Goal: Task Accomplishment & Management: Complete application form

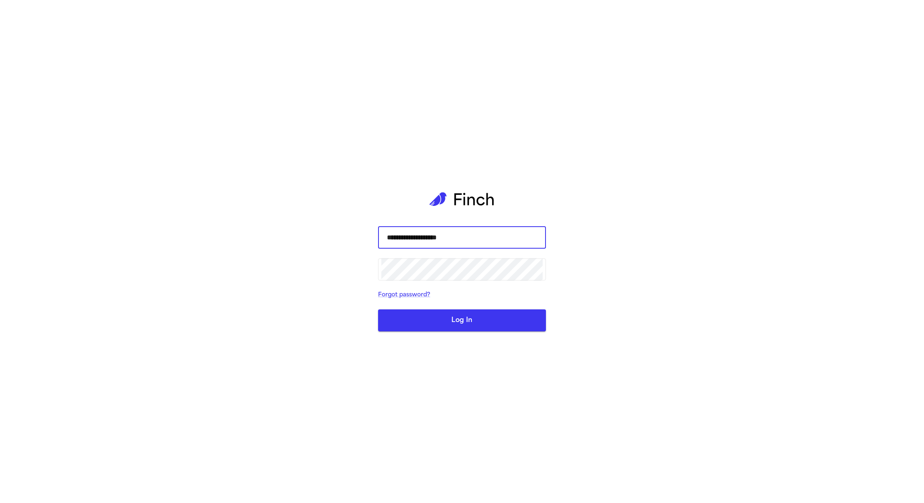
type input "**********"
click at [378, 309] on button "Log In" at bounding box center [462, 320] width 168 height 22
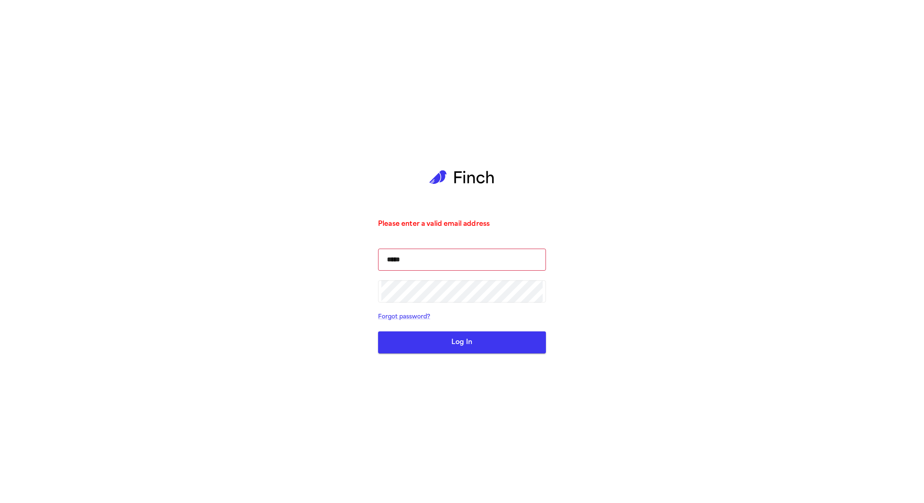
click at [469, 338] on button "Log In" at bounding box center [462, 342] width 168 height 22
click at [466, 256] on input "*****" at bounding box center [461, 259] width 161 height 23
type input "**********"
click at [462, 259] on input "**********" at bounding box center [461, 259] width 161 height 23
type input "**********"
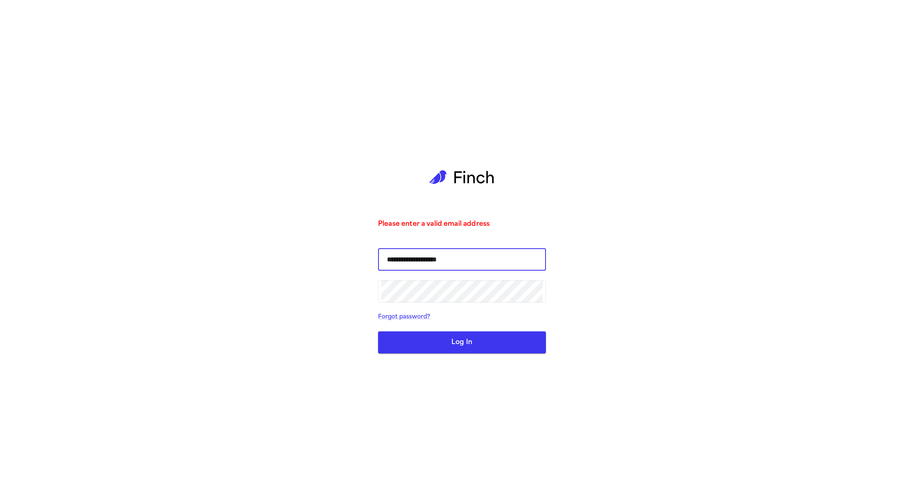
click at [378, 331] on button "Log In" at bounding box center [462, 342] width 168 height 22
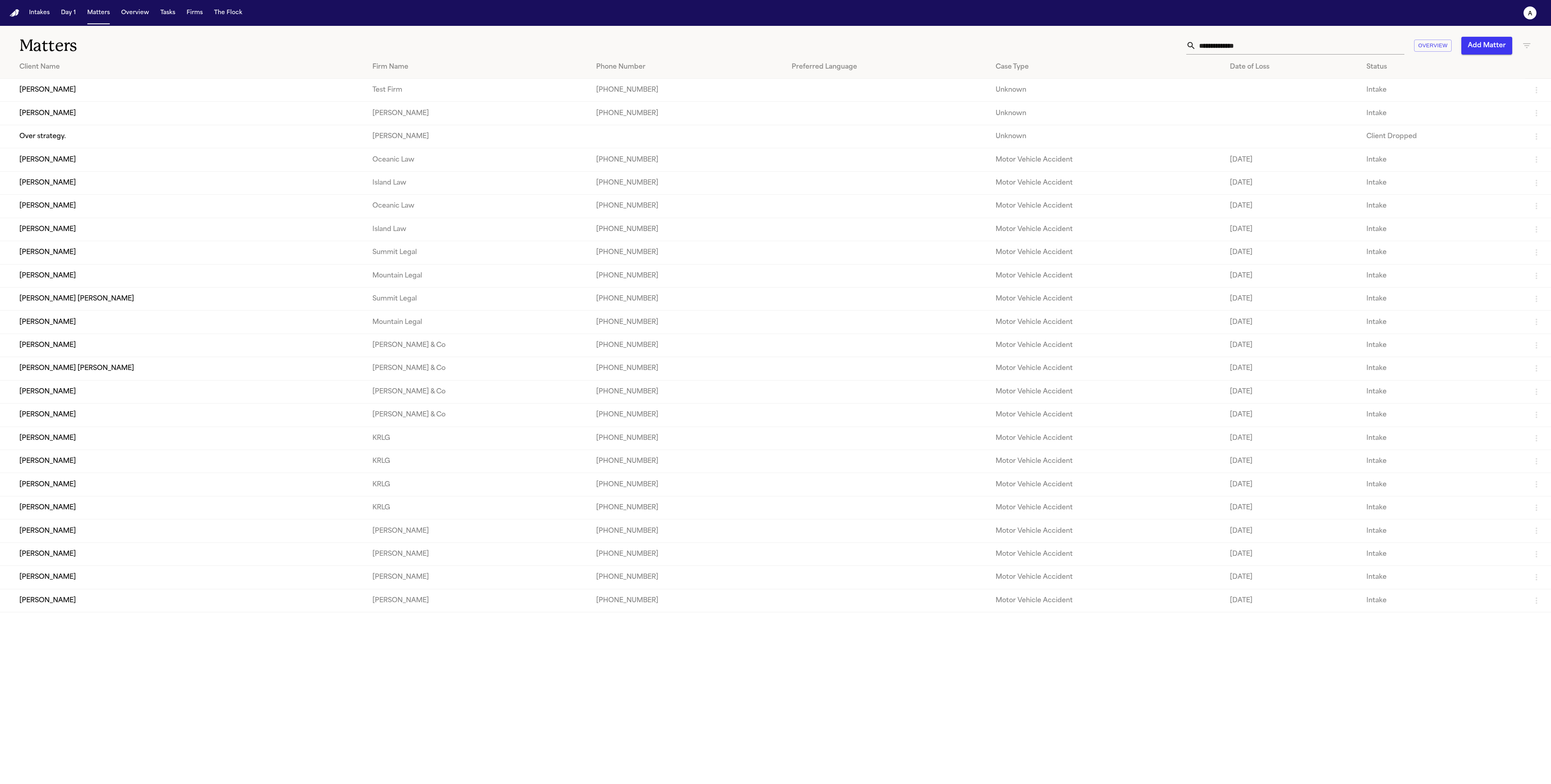
click at [122, 87] on td "Cory Kim" at bounding box center [182, 89] width 366 height 23
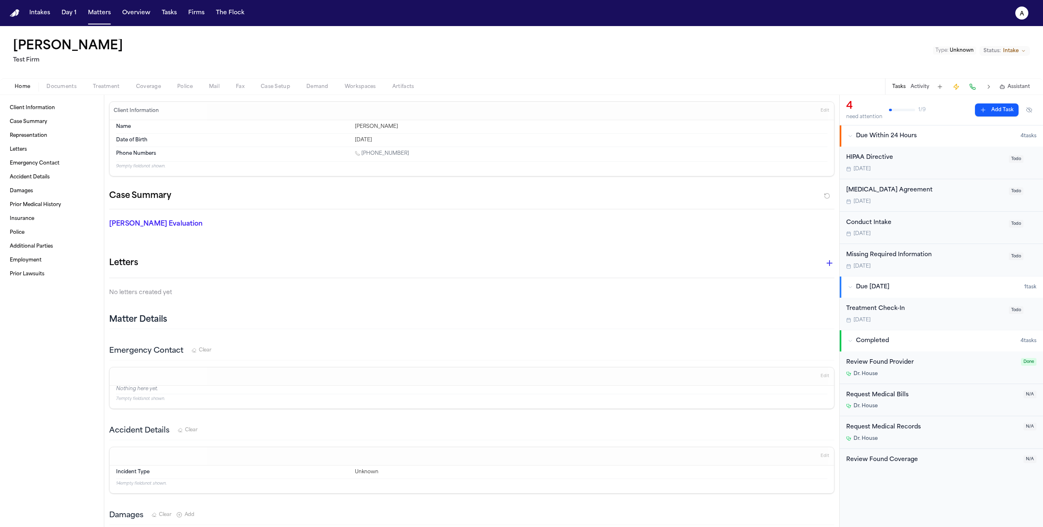
click at [115, 90] on button "Treatment" at bounding box center [106, 87] width 43 height 10
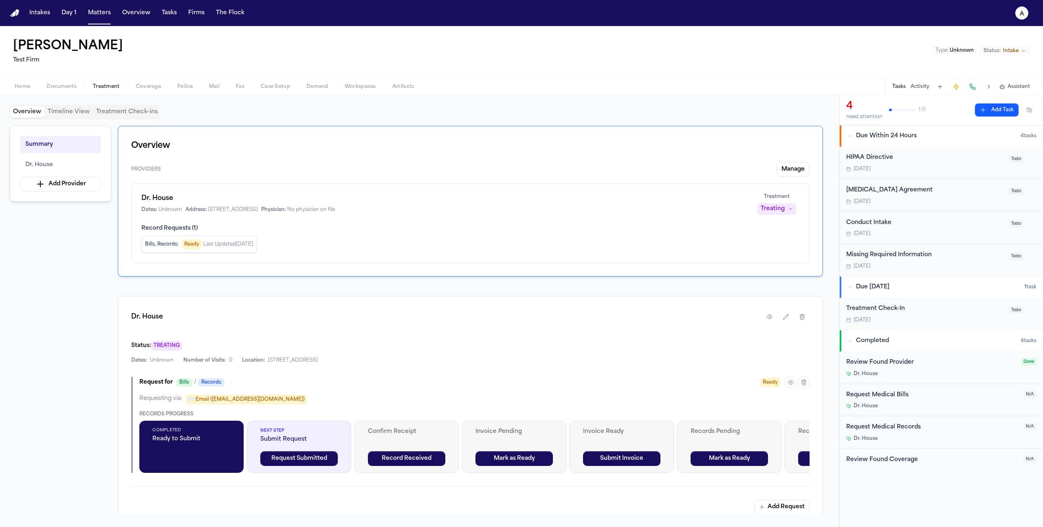
click at [788, 389] on div "Request for Bills / Records Ready Requesting via: ✉️ Email (sid+testmail@finchl…" at bounding box center [470, 425] width 678 height 96
click at [790, 386] on icon "button" at bounding box center [791, 382] width 7 height 7
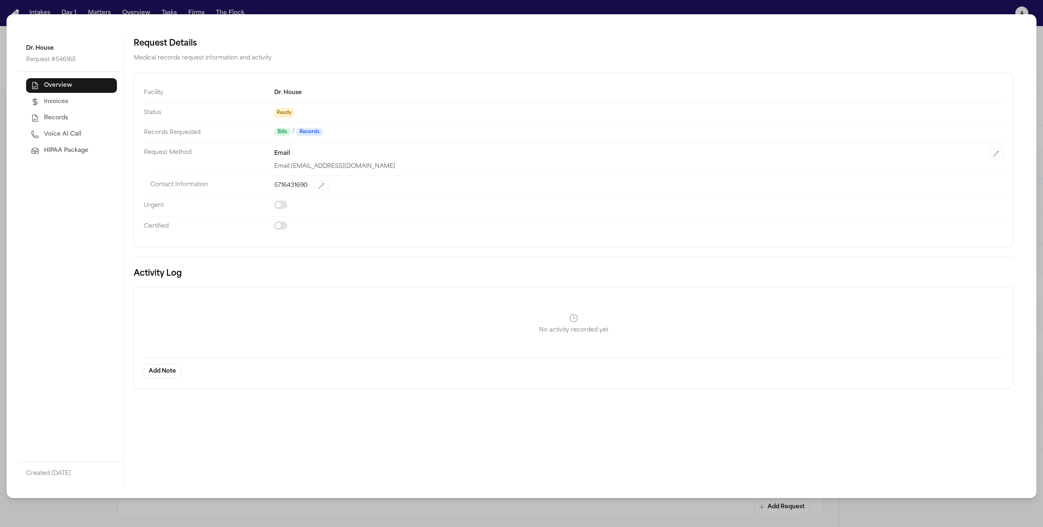
click at [66, 152] on span "HIPAA Package" at bounding box center [66, 151] width 44 height 8
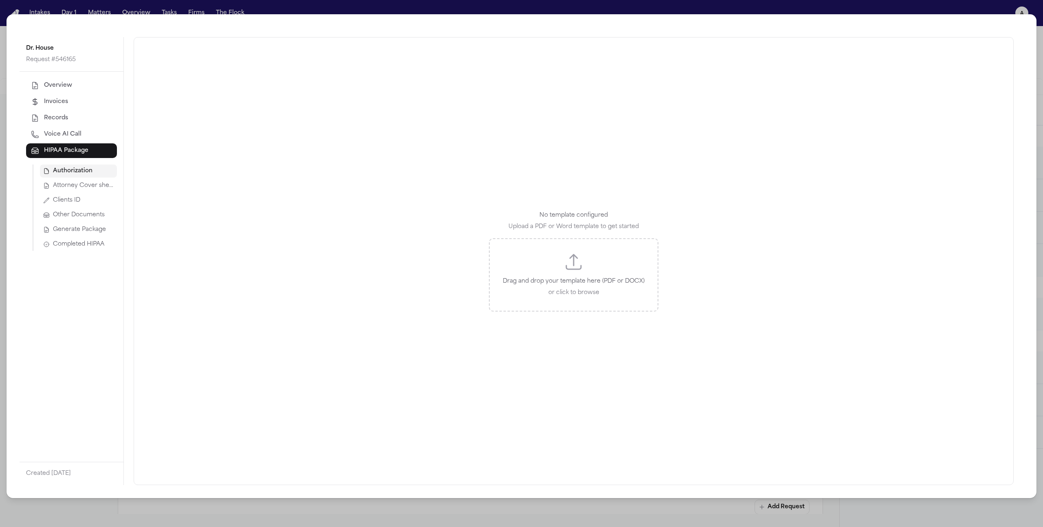
click at [72, 182] on span "Attorney Cover sheet" at bounding box center [83, 186] width 61 height 8
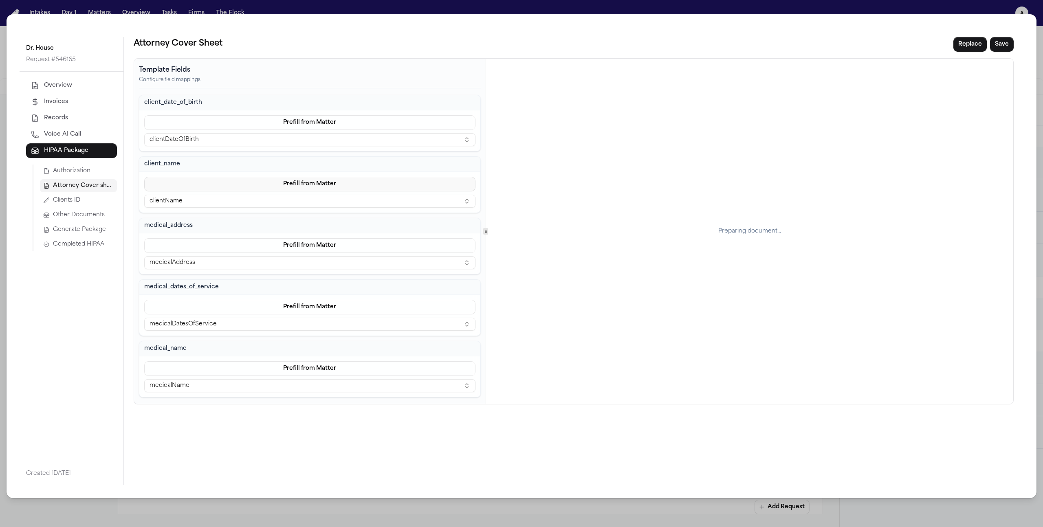
click at [348, 186] on button "Prefill from Matter" at bounding box center [309, 184] width 331 height 15
click at [303, 220] on button "Custom" at bounding box center [310, 218] width 75 height 15
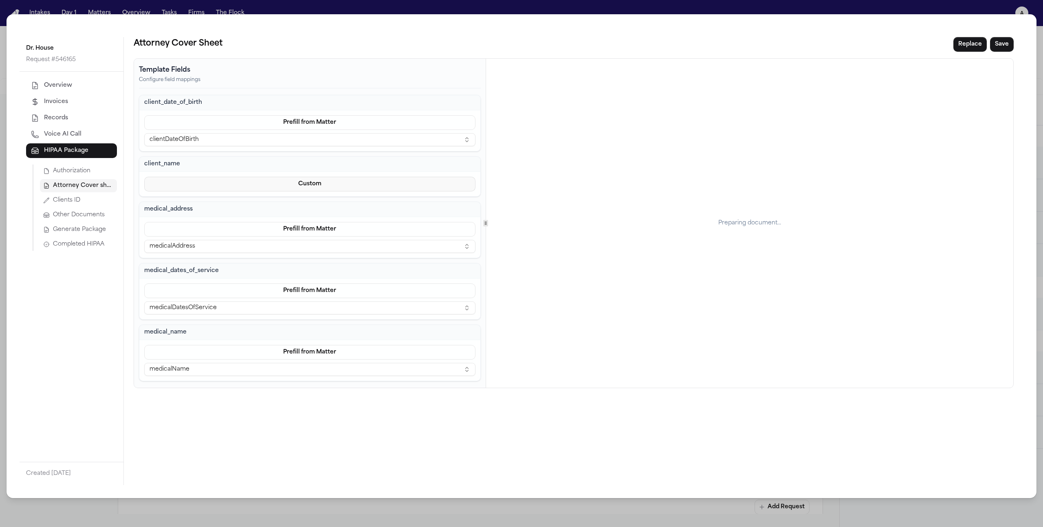
click at [292, 184] on button "Custom" at bounding box center [309, 184] width 331 height 15
click at [295, 201] on button "Prefill from Matter" at bounding box center [309, 203] width 75 height 15
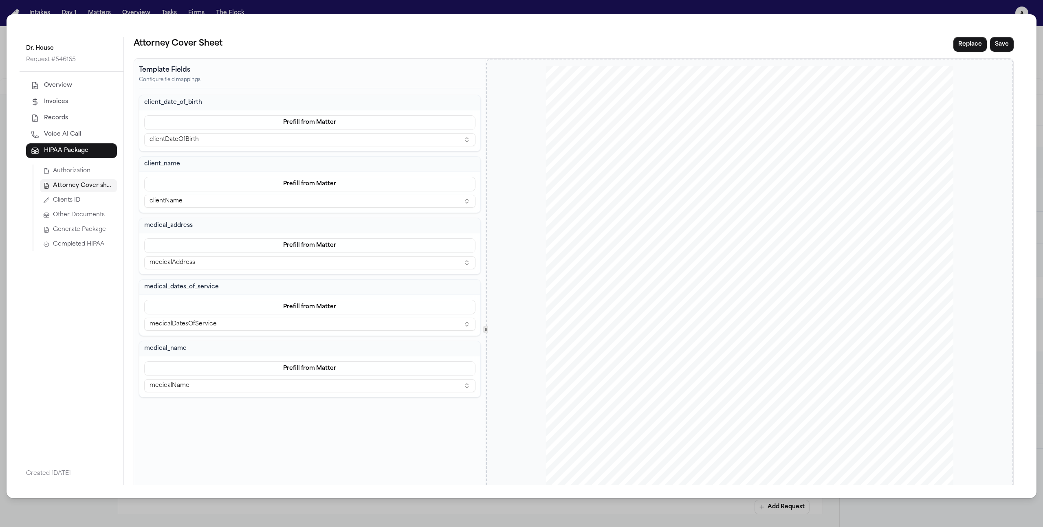
drag, startPoint x: 718, startPoint y: 254, endPoint x: 806, endPoint y: 258, distance: 88.1
click at [806, 258] on div "www.FallLaw.com Of fices Farmington Hills Grand Rapids July 31 , 2025 SENT FIRS…" at bounding box center [749, 329] width 407 height 527
drag, startPoint x: 806, startPoint y: 258, endPoint x: 721, endPoint y: 251, distance: 85.4
click at [716, 263] on div "www.FallLaw.com Of fices Farmington Hills Grand Rapids July 31 , 2025 SENT FIRS…" at bounding box center [749, 329] width 407 height 527
click at [959, 47] on button "Replace" at bounding box center [969, 44] width 33 height 15
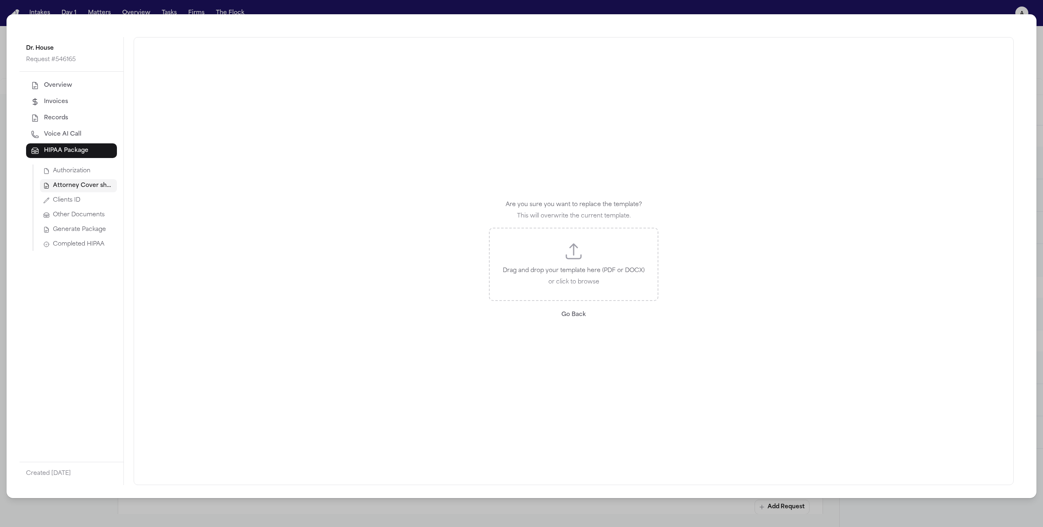
click at [266, 264] on div "Are you sure you want to replace the template? This will overwrite the current …" at bounding box center [574, 261] width 880 height 448
click at [577, 313] on button "Go Back" at bounding box center [573, 314] width 37 height 15
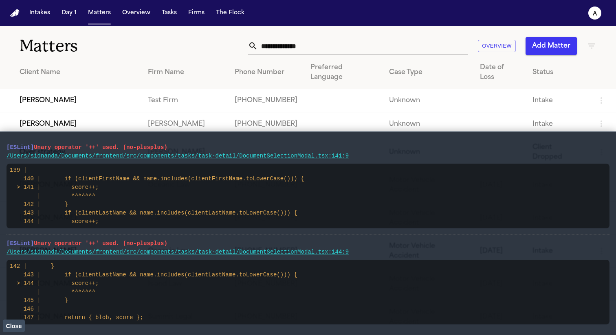
drag, startPoint x: 175, startPoint y: 147, endPoint x: 1, endPoint y: 146, distance: 174.0
click at [1, 146] on main "[ESLint] Unary operator '++' used. (no-plusplus) /Users/sidnanda/Documents/fron…" at bounding box center [308, 234] width 616 height 204
click at [50, 90] on td "Cory Kim" at bounding box center [70, 100] width 141 height 23
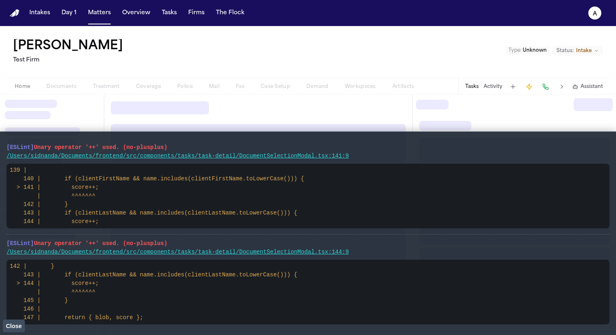
click at [69, 86] on div "Home Documents Treatment Coverage Police Mail Fax Case Setup Demand Workspaces …" at bounding box center [215, 87] width 416 height 10
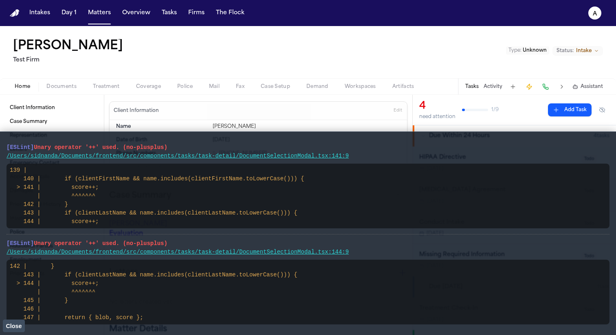
click at [72, 88] on span "Documents" at bounding box center [61, 87] width 30 height 7
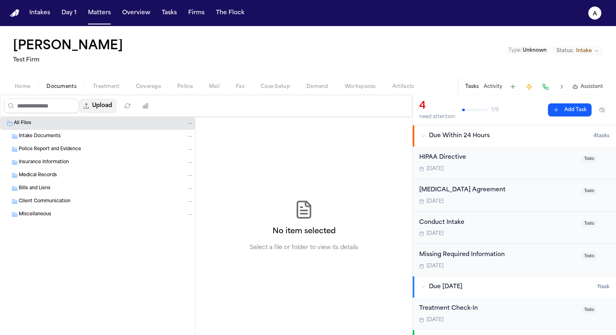
click at [106, 108] on button "Upload" at bounding box center [98, 106] width 38 height 15
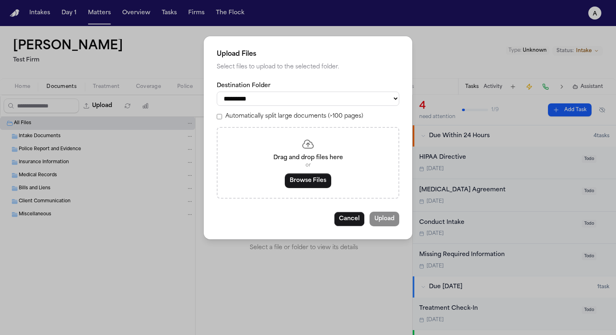
click at [278, 101] on select "**********" at bounding box center [308, 99] width 183 height 14
select select "**********"
click at [217, 92] on select "**********" at bounding box center [308, 99] width 183 height 14
click at [316, 176] on div "Drag and drop files here or Browse Files" at bounding box center [308, 163] width 183 height 72
click at [311, 184] on button "Browse Files" at bounding box center [308, 181] width 46 height 15
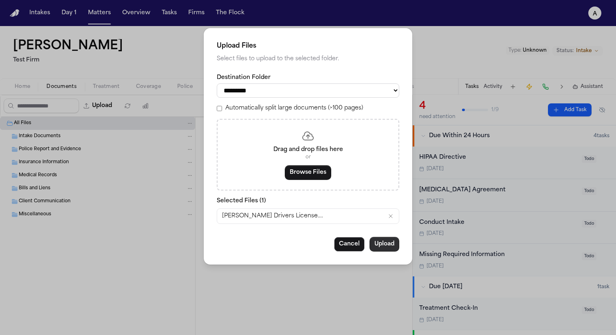
click at [379, 249] on button "Upload" at bounding box center [385, 244] width 30 height 15
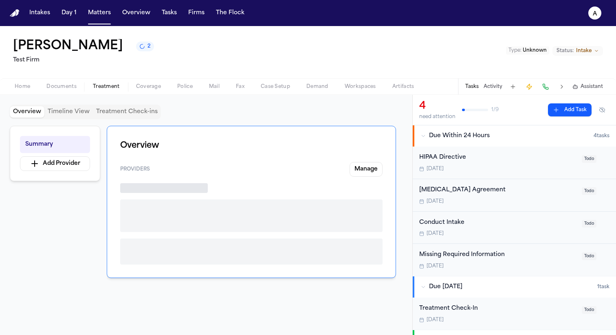
click at [118, 89] on span "Treatment" at bounding box center [106, 87] width 27 height 7
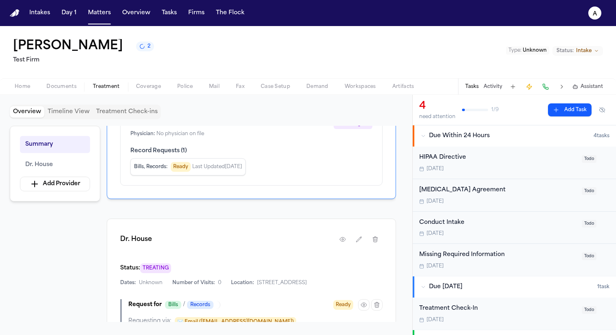
scroll to position [149, 0]
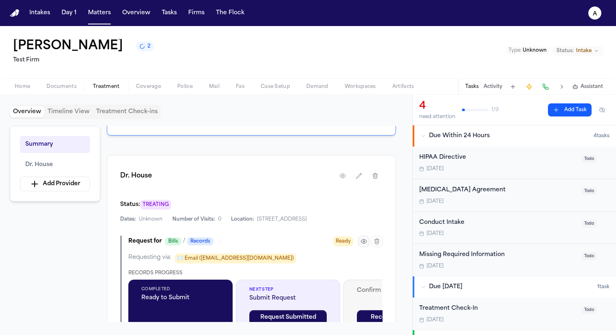
click at [365, 242] on icon "button" at bounding box center [364, 242] width 2 height 2
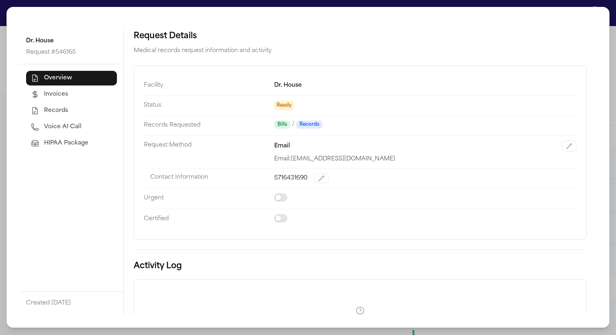
click at [47, 143] on span "HIPAA Package" at bounding box center [66, 143] width 44 height 8
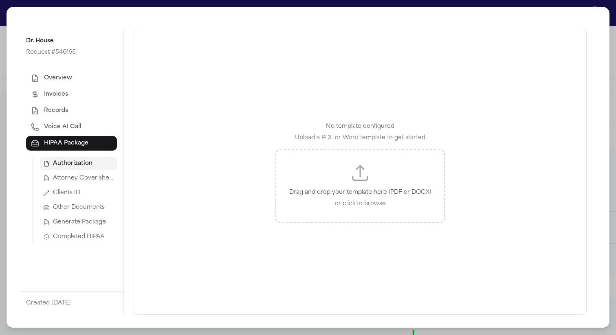
click at [72, 192] on span "Clients ID" at bounding box center [66, 193] width 27 height 8
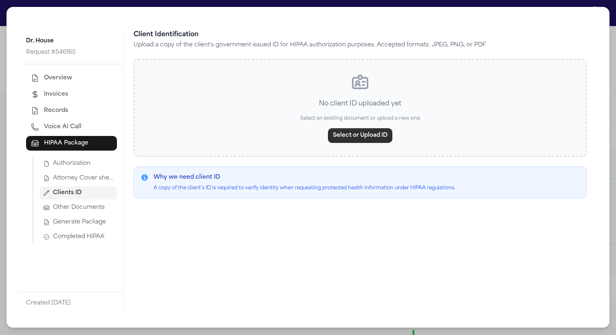
click at [361, 132] on button "Select or Upload ID" at bounding box center [360, 135] width 64 height 15
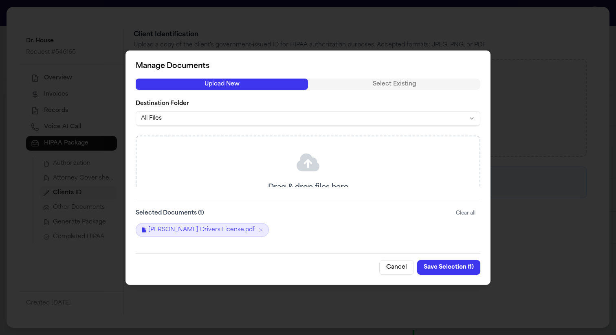
click at [442, 265] on button "Save Selection ( 1 )" at bounding box center [448, 267] width 63 height 15
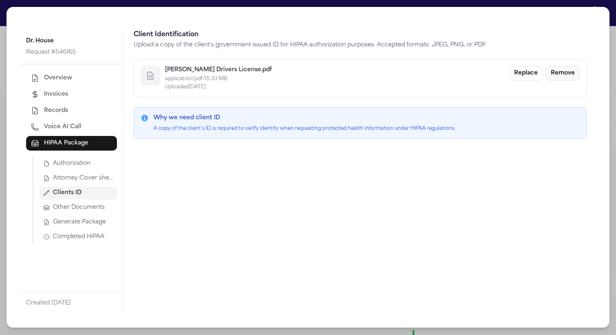
click at [564, 74] on button "Remove" at bounding box center [563, 73] width 34 height 15
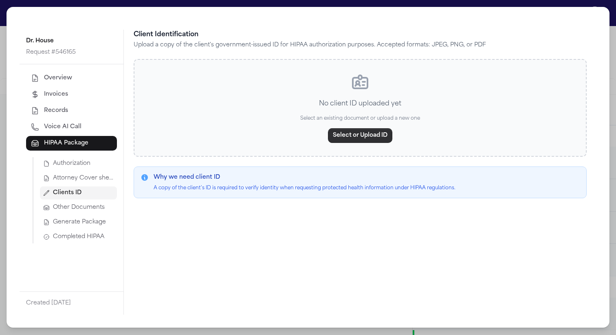
click at [381, 131] on button "Select or Upload ID" at bounding box center [360, 135] width 64 height 15
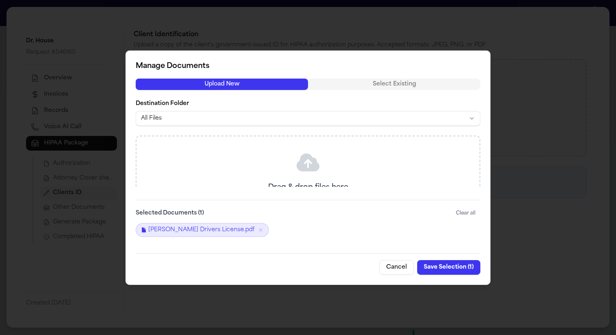
click at [328, 128] on button "Select or Upload ID" at bounding box center [360, 135] width 64 height 15
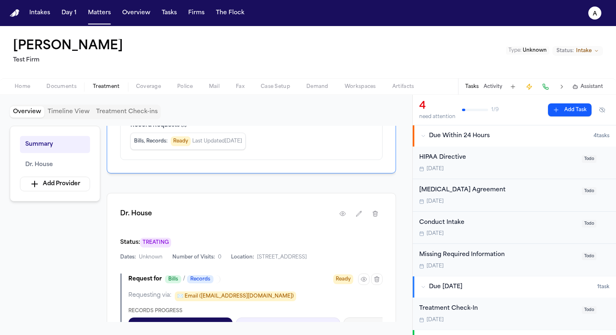
scroll to position [152, 0]
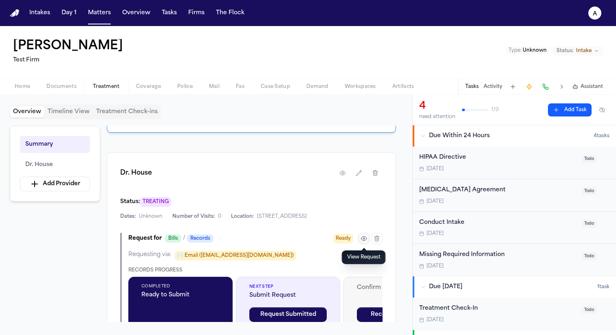
click at [367, 242] on icon "button" at bounding box center [364, 238] width 7 height 7
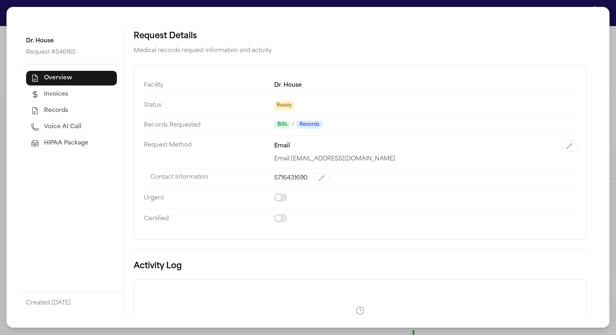
click at [70, 150] on button "HIPAA Package" at bounding box center [71, 143] width 91 height 15
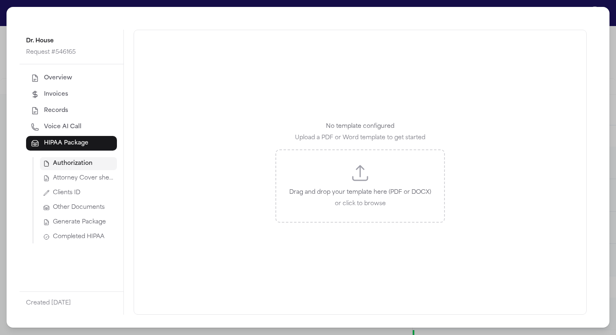
click at [82, 194] on button "Clients ID" at bounding box center [78, 193] width 77 height 13
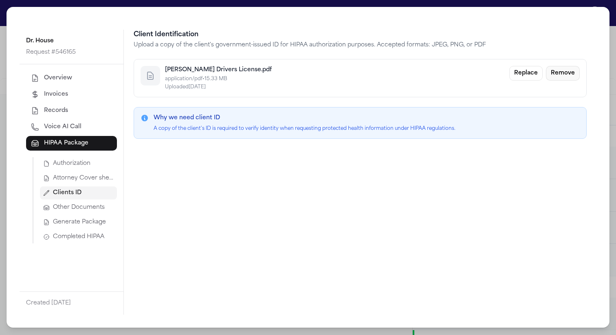
click at [571, 73] on button "Remove" at bounding box center [563, 73] width 34 height 15
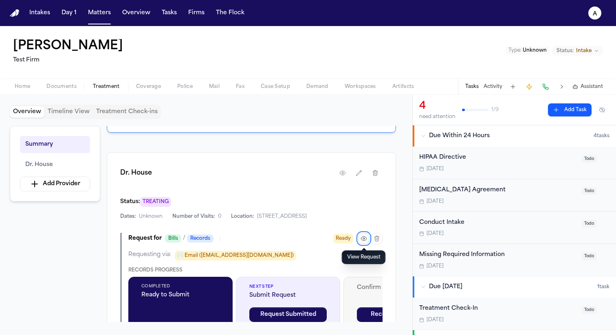
click at [365, 238] on icon "button" at bounding box center [364, 238] width 7 height 7
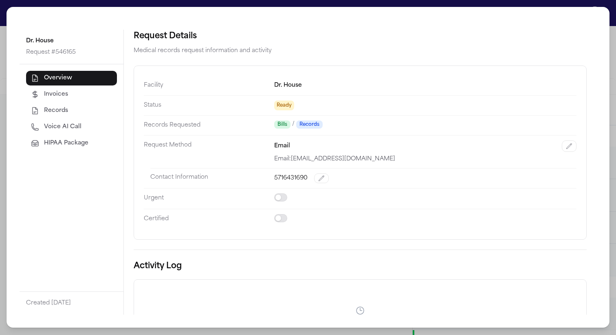
click at [85, 150] on button "HIPAA Package" at bounding box center [71, 143] width 91 height 15
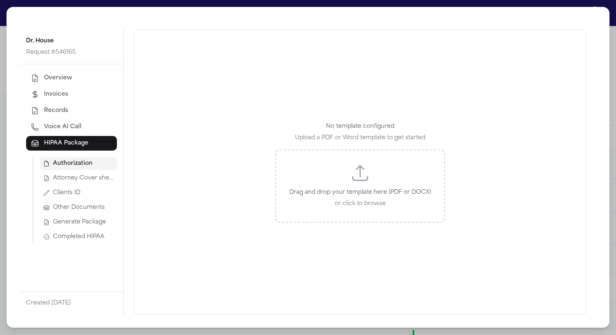
click at [88, 192] on button "Clients ID" at bounding box center [78, 193] width 77 height 13
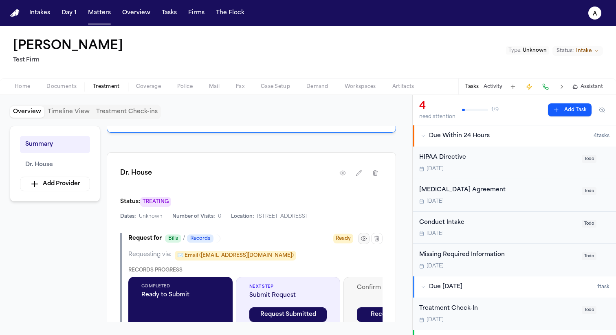
click at [364, 238] on icon "button" at bounding box center [364, 239] width 2 height 2
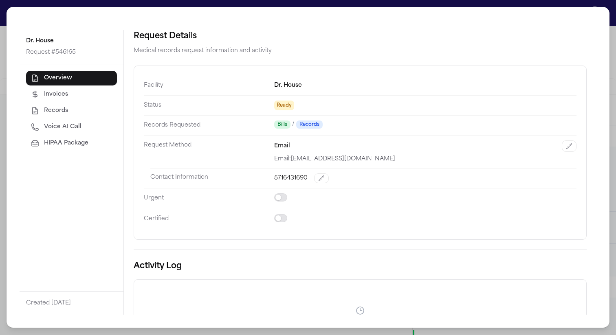
click at [88, 145] on span "HIPAA Package" at bounding box center [66, 143] width 44 height 8
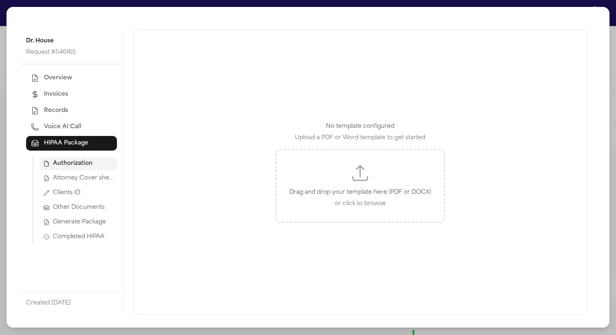
click at [86, 191] on button "Clients ID" at bounding box center [78, 193] width 77 height 13
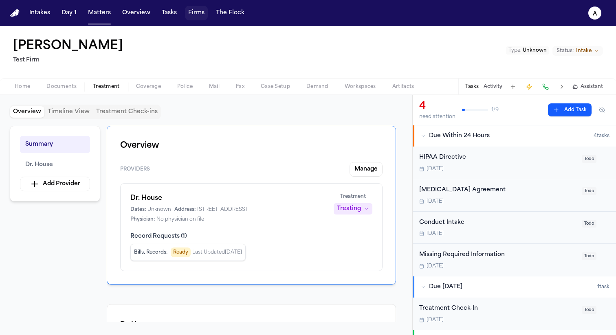
click at [190, 18] on button "Firms" at bounding box center [196, 13] width 23 height 15
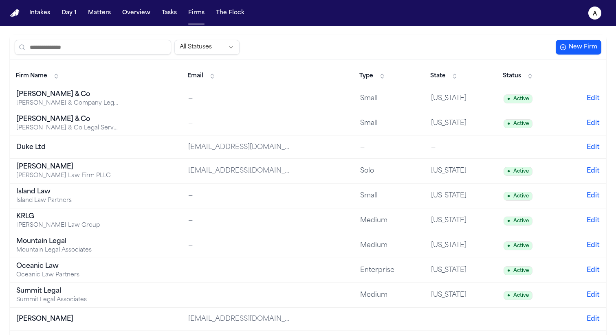
scroll to position [45, 0]
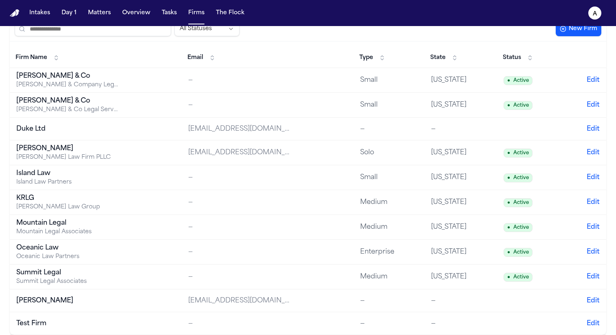
click at [48, 318] on td "Test Firm" at bounding box center [96, 323] width 172 height 23
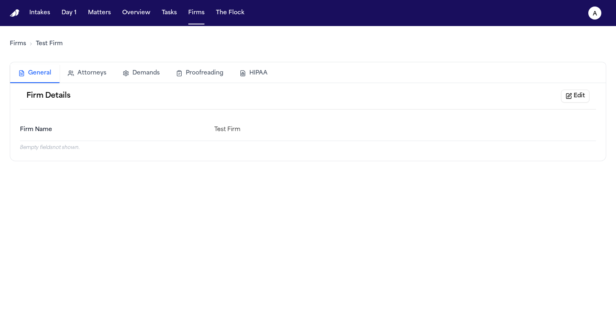
click at [251, 77] on button "HIPAA" at bounding box center [253, 73] width 44 height 18
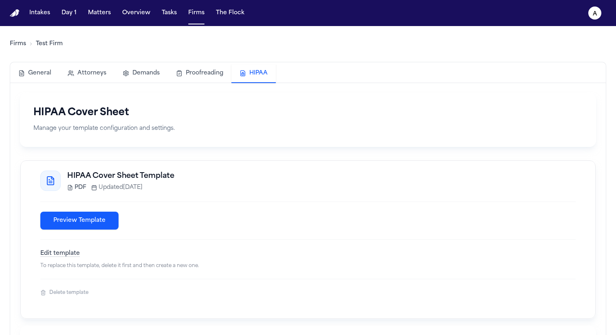
click at [64, 253] on button "Edit template" at bounding box center [60, 254] width 40 height 8
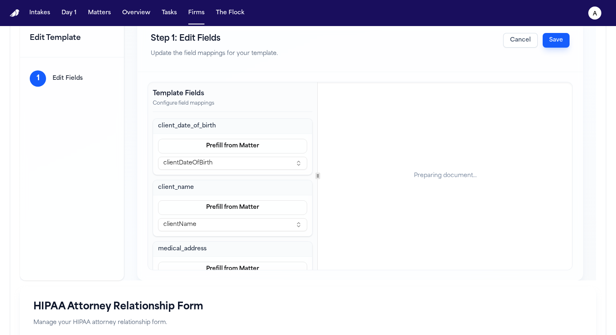
click at [189, 166] on span "clientDateOfBirth" at bounding box center [187, 163] width 49 height 8
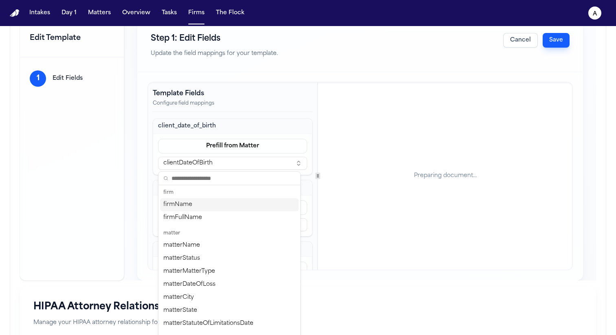
click at [277, 83] on div "Template Fields Configure field mappings client_date_of_birth Prefill from Matt…" at bounding box center [232, 176] width 169 height 188
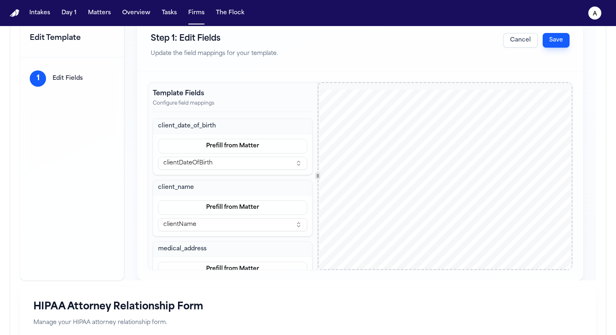
click at [105, 4] on nav "Intakes Day 1 Matters Overview Tasks Firms The Flock a" at bounding box center [308, 13] width 616 height 26
click at [97, 17] on button "Matters" at bounding box center [99, 13] width 29 height 15
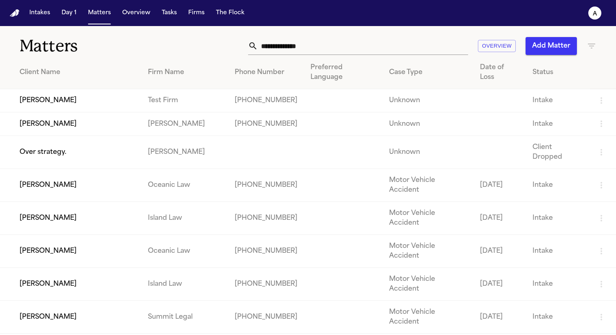
click at [45, 95] on td "[PERSON_NAME]" at bounding box center [70, 100] width 141 height 23
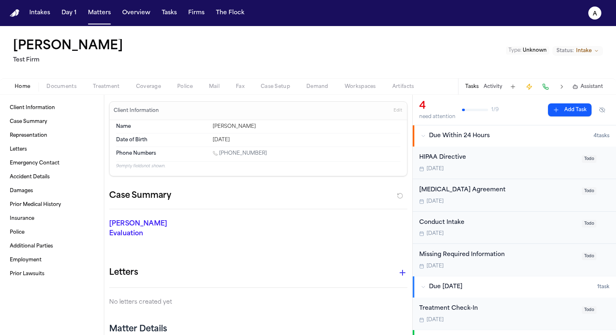
click at [114, 88] on span "Treatment" at bounding box center [106, 87] width 27 height 7
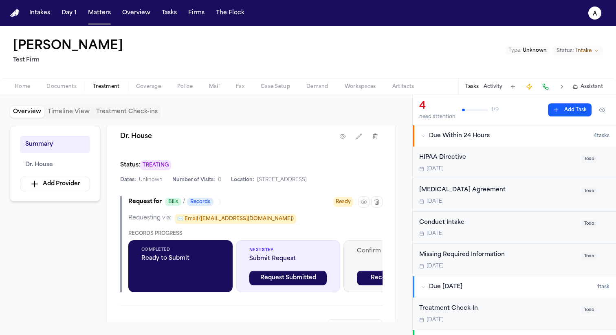
scroll to position [227, 0]
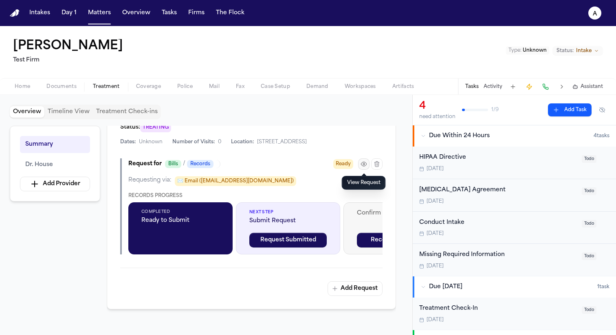
click at [363, 168] on button "button" at bounding box center [363, 163] width 11 height 11
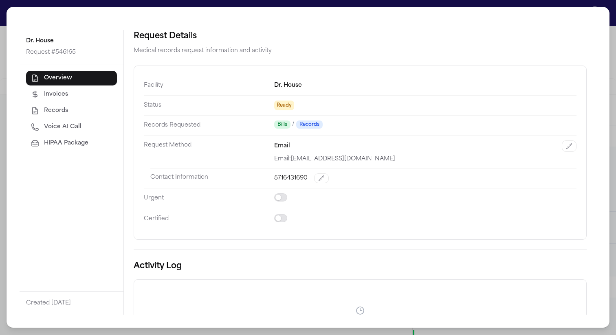
click at [83, 138] on button "HIPAA Package" at bounding box center [71, 143] width 91 height 15
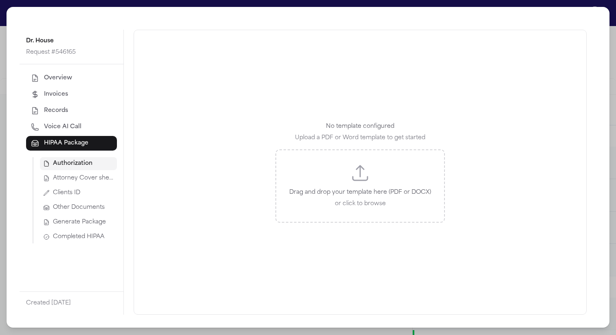
click at [88, 182] on span "Attorney Cover sheet" at bounding box center [83, 178] width 61 height 8
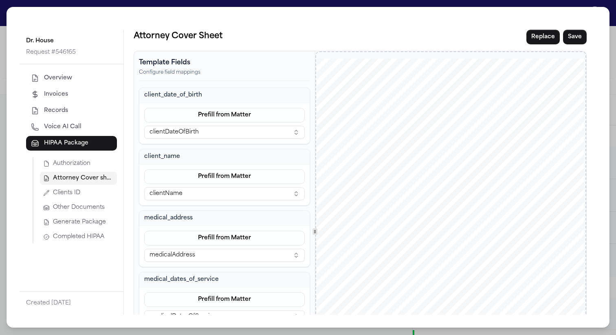
scroll to position [103, 0]
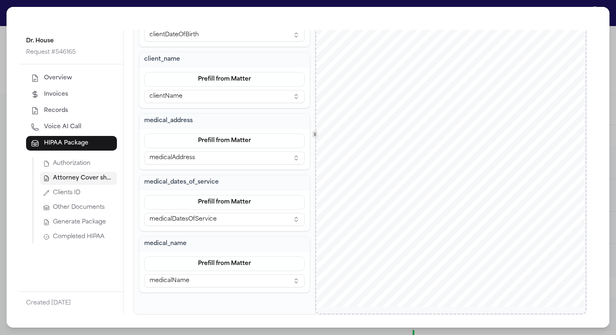
click at [70, 190] on span "Clients ID" at bounding box center [66, 193] width 27 height 8
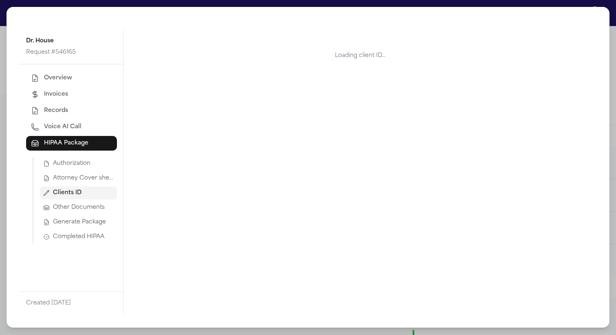
scroll to position [0, 0]
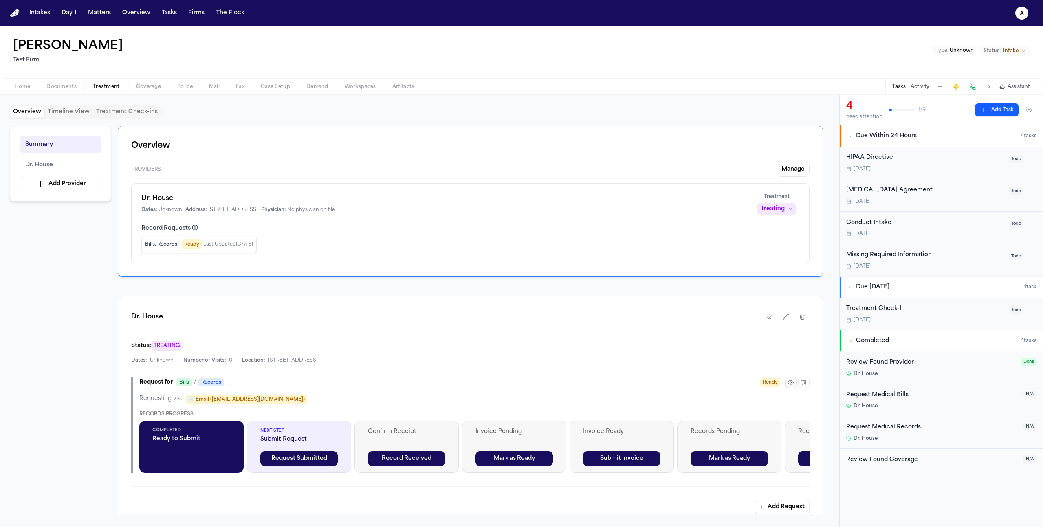
click at [791, 385] on icon "button" at bounding box center [790, 383] width 5 height 4
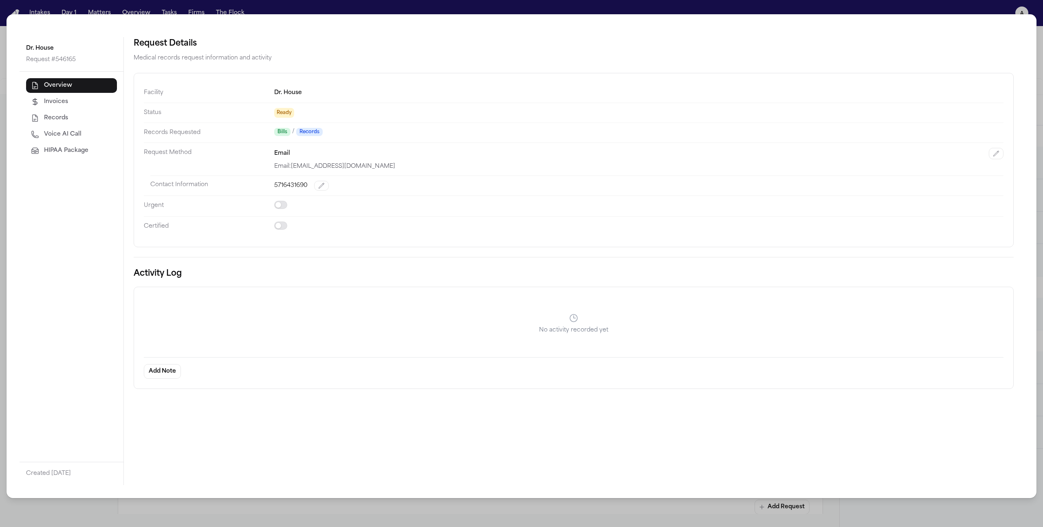
click at [61, 147] on span "HIPAA Package" at bounding box center [66, 151] width 44 height 8
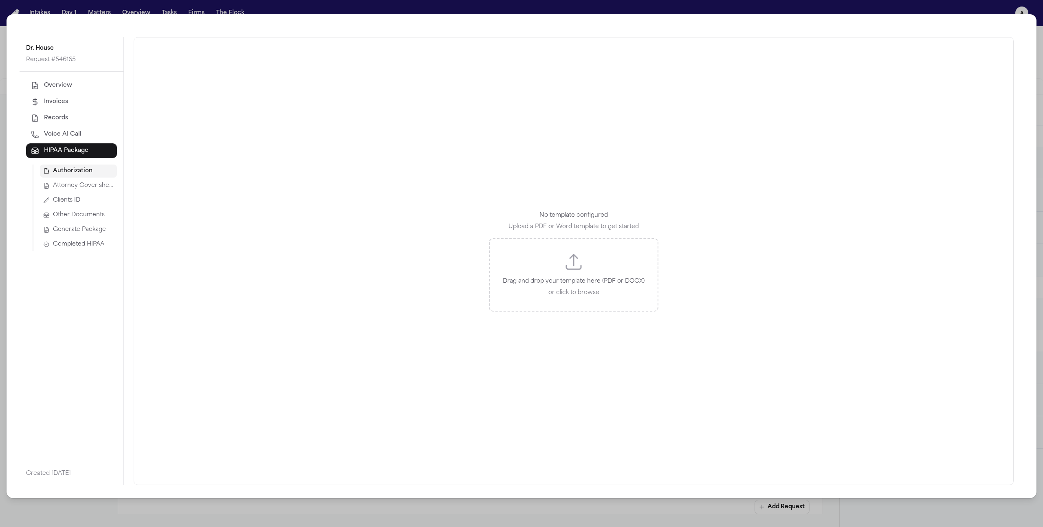
click at [95, 188] on span "Attorney Cover sheet" at bounding box center [83, 186] width 61 height 8
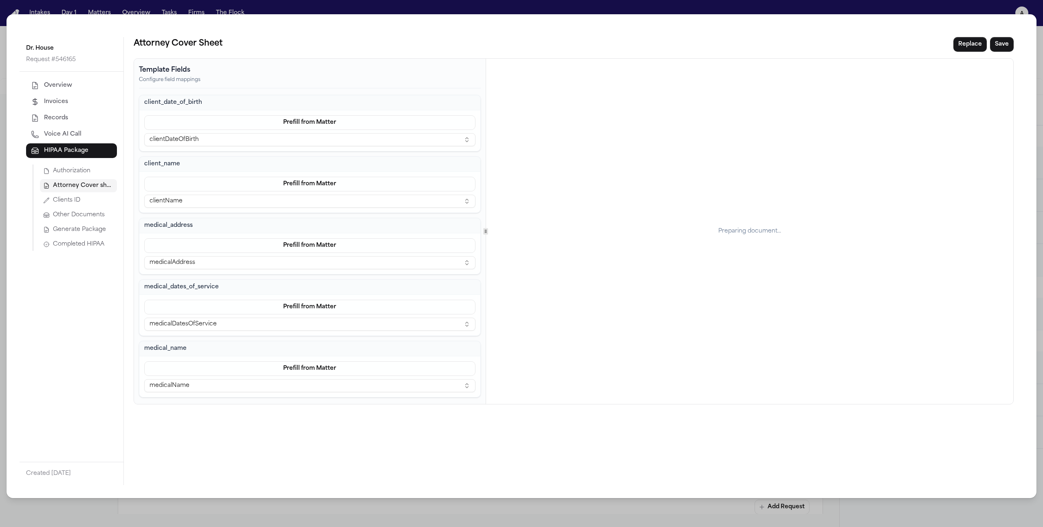
click at [95, 198] on button "Clients ID" at bounding box center [78, 200] width 77 height 13
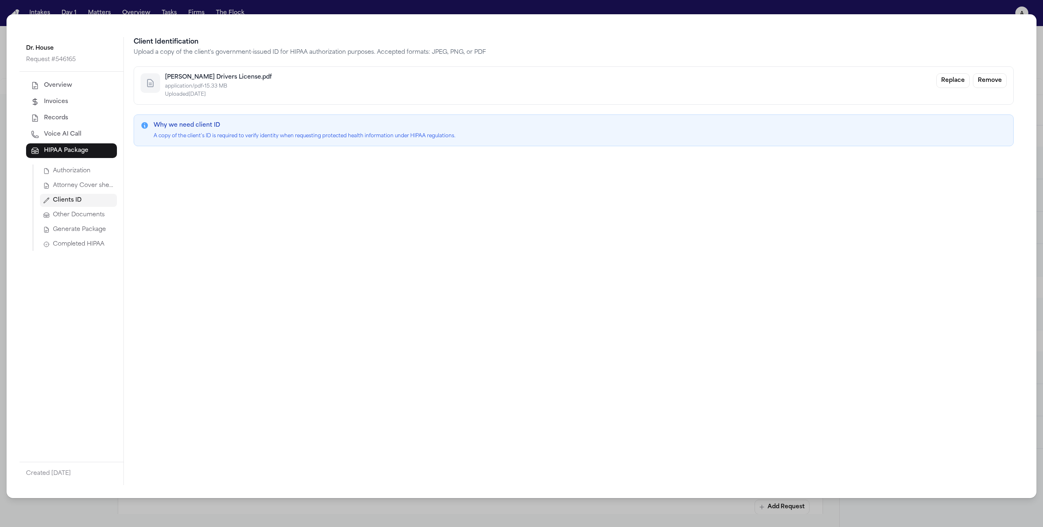
click at [83, 239] on button "Completed HIPAA" at bounding box center [78, 244] width 77 height 13
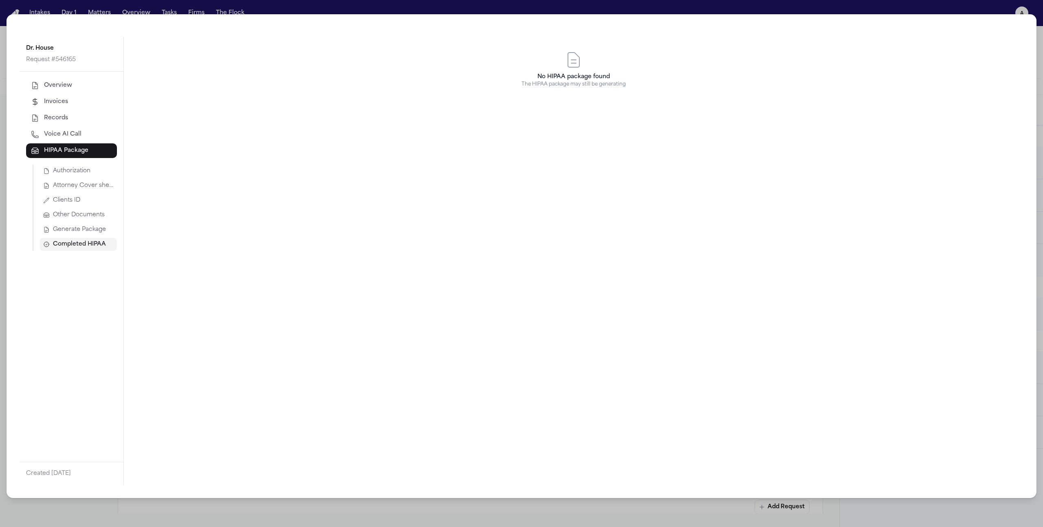
click at [96, 180] on button "Attorney Cover sheet" at bounding box center [78, 185] width 77 height 13
